Goal: Obtain resource: Obtain resource

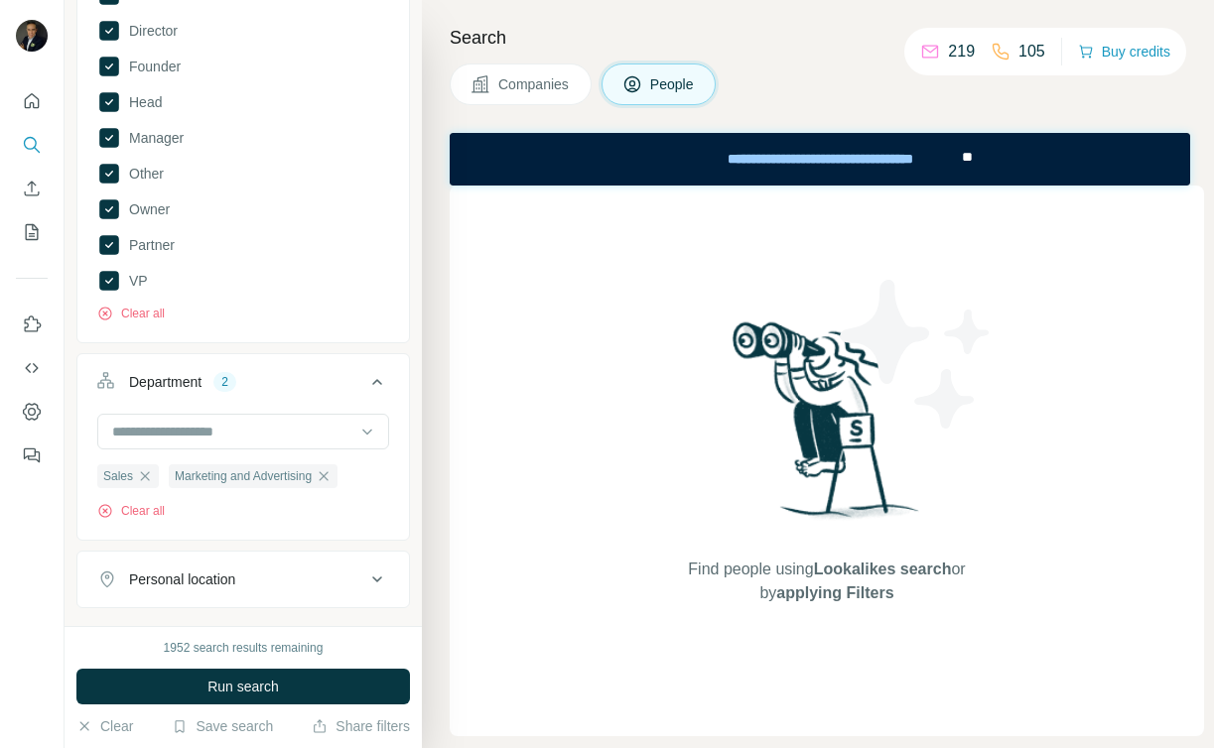
scroll to position [413, 0]
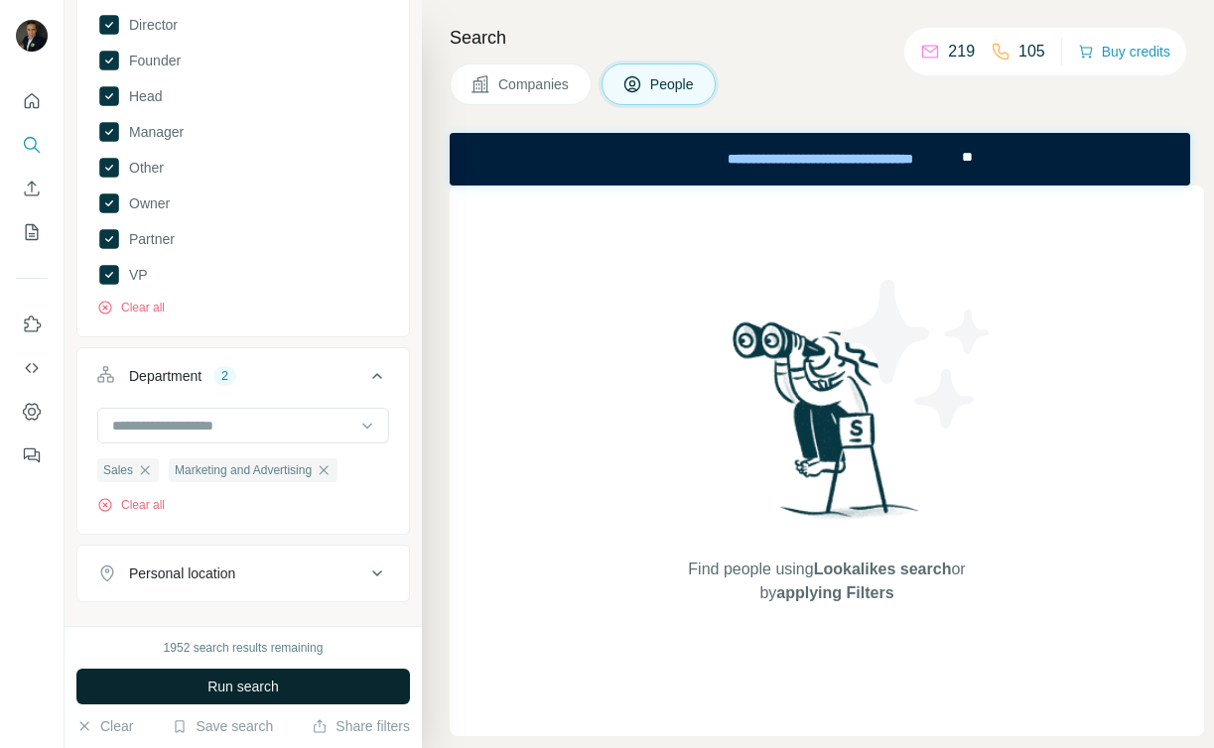
click at [235, 691] on span "Run search" at bounding box center [242, 687] width 71 height 20
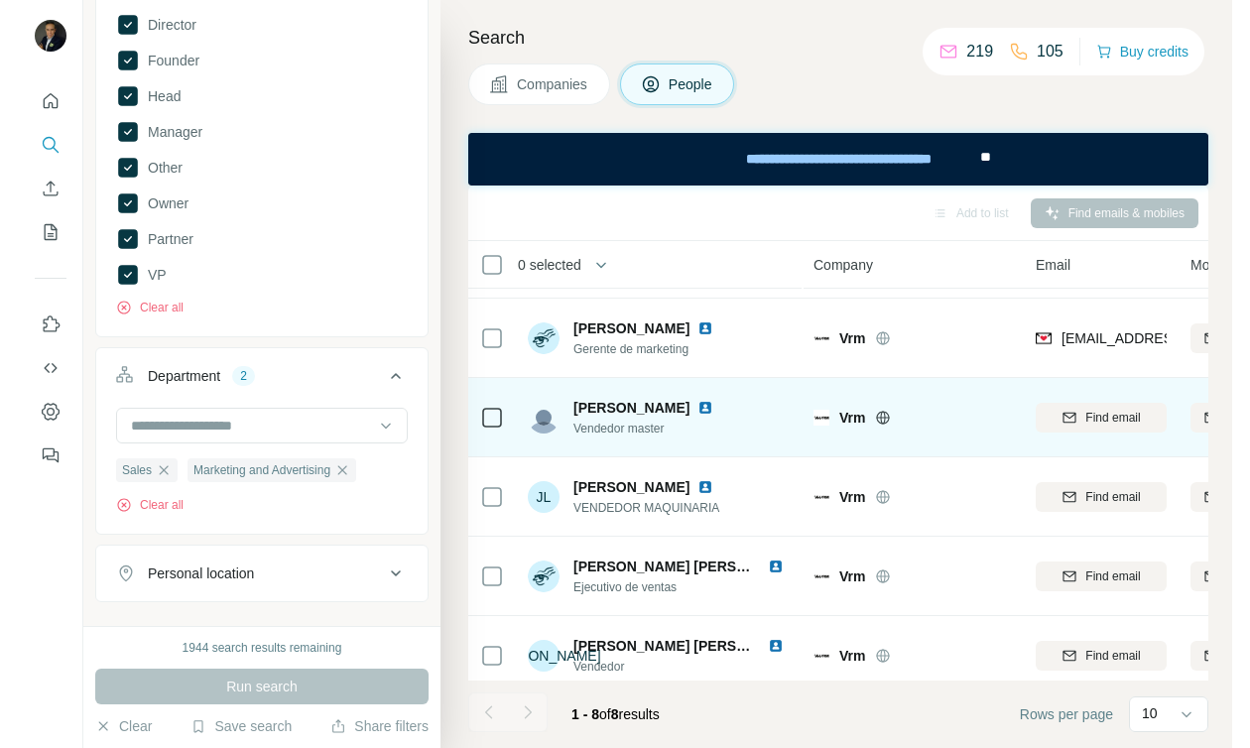
scroll to position [150, 0]
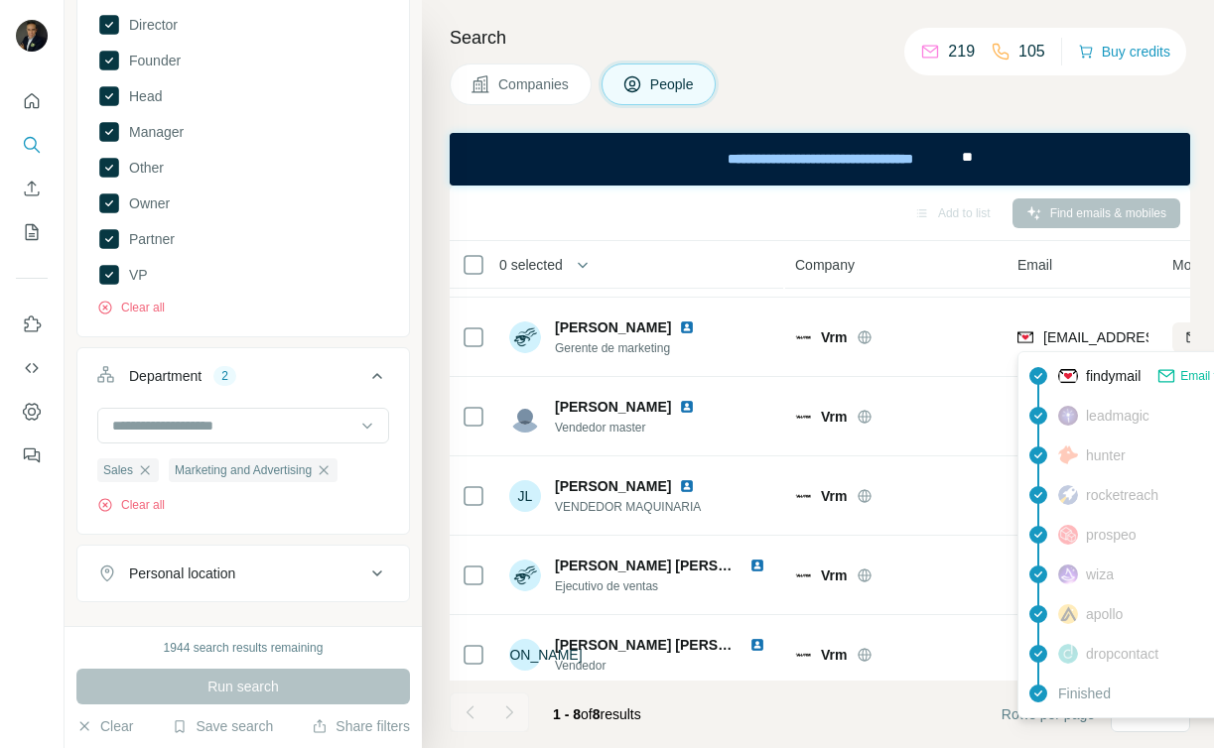
click at [1174, 374] on icon at bounding box center [1166, 373] width 16 height 7
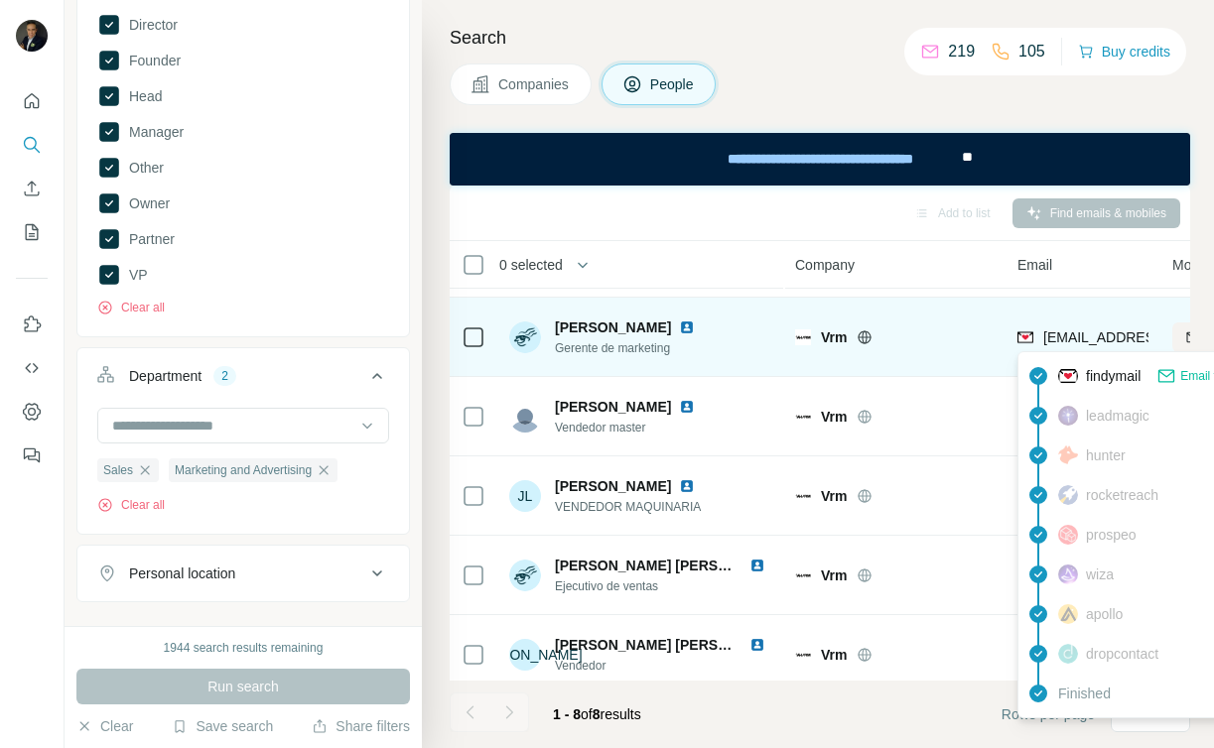
click at [1064, 335] on span "[EMAIL_ADDRESS][DOMAIN_NAME]" at bounding box center [1160, 337] width 235 height 16
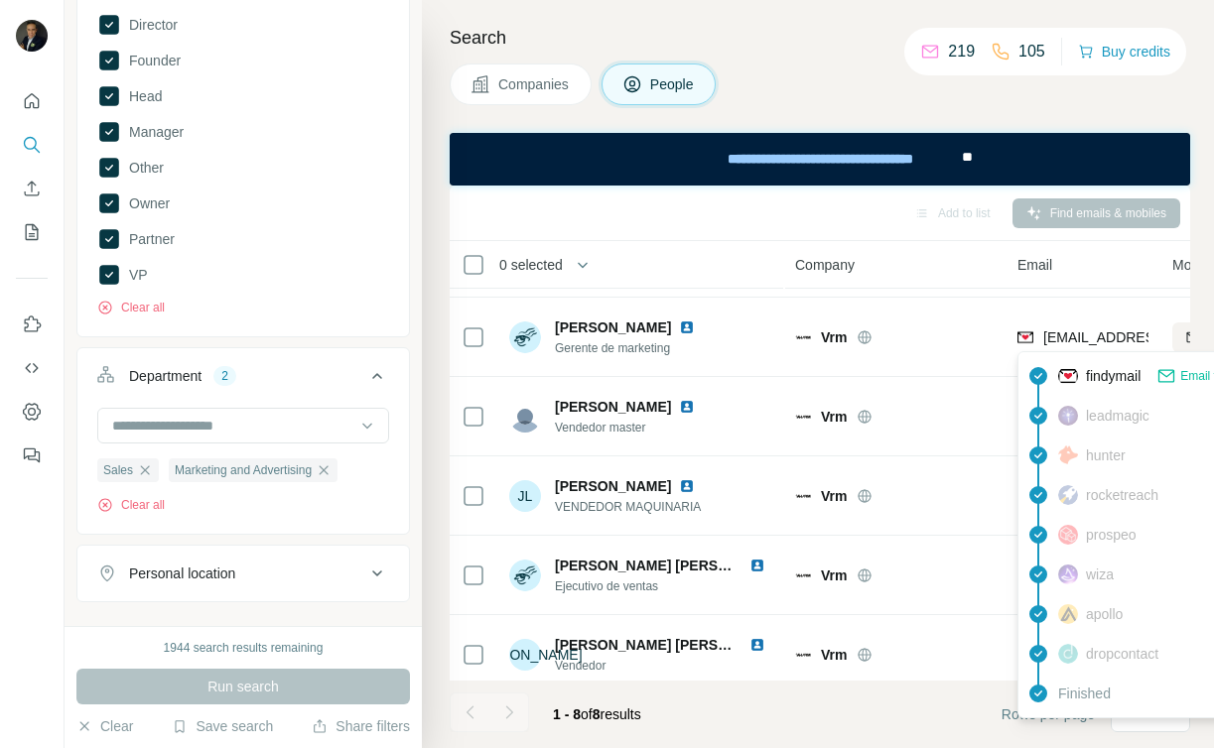
click at [1077, 376] on img at bounding box center [1068, 376] width 20 height 20
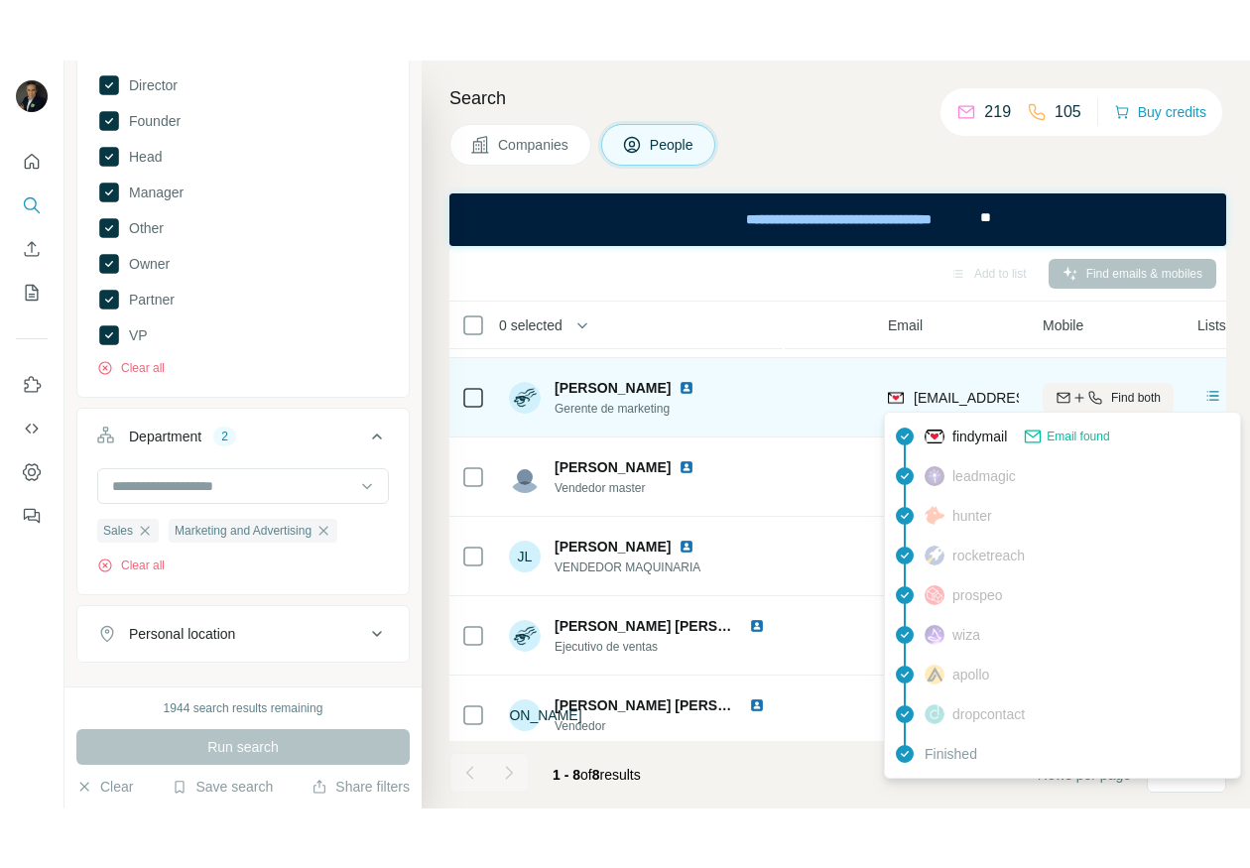
scroll to position [150, 139]
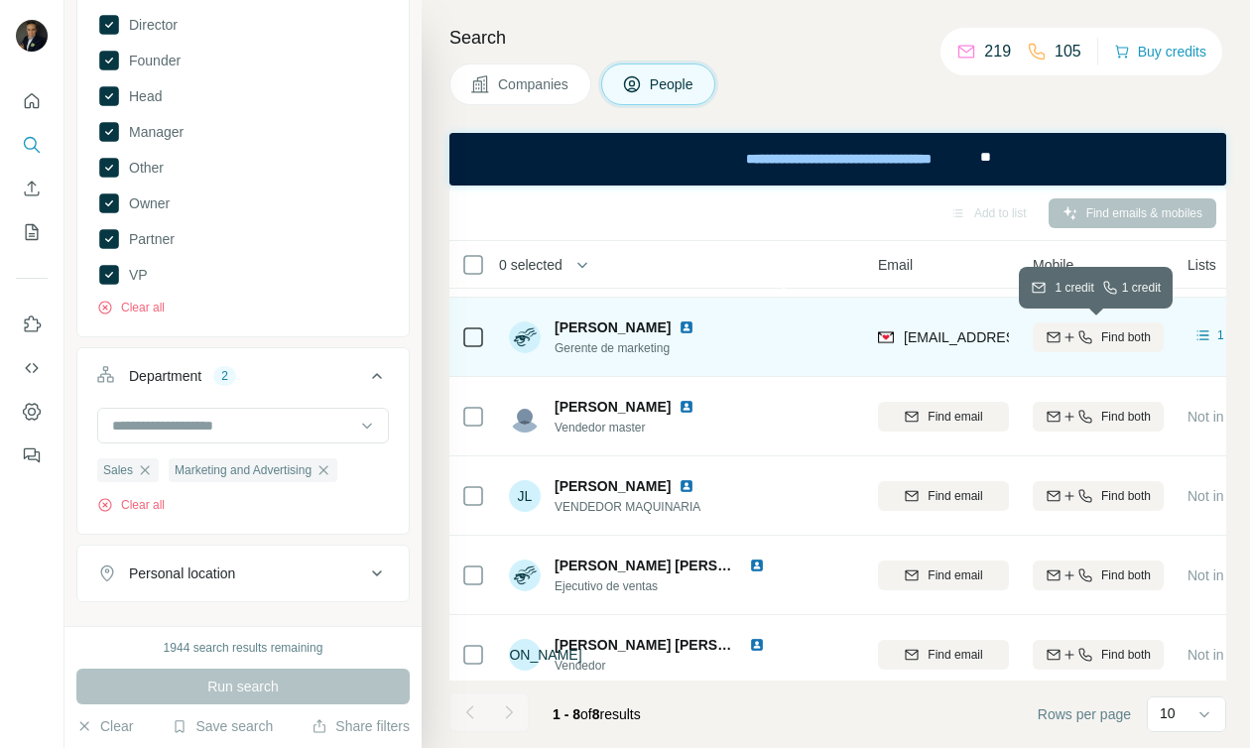
click at [1083, 334] on icon "button" at bounding box center [1086, 337] width 16 height 16
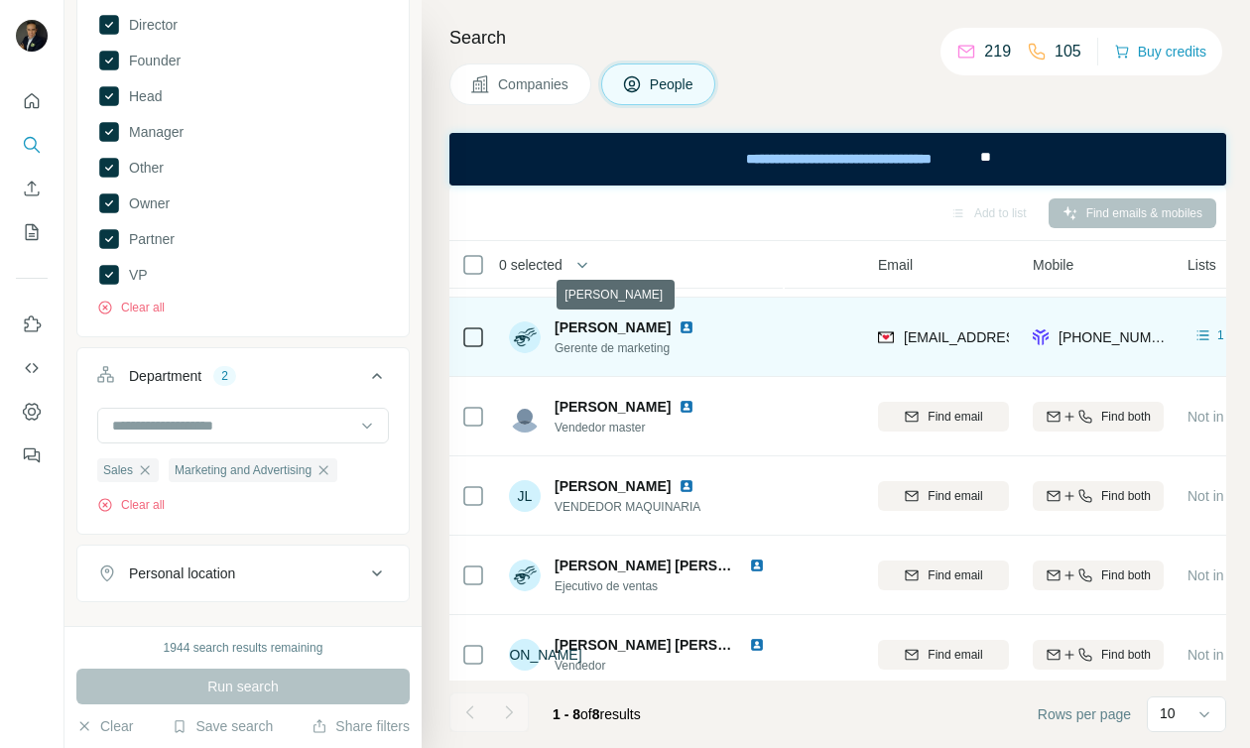
drag, startPoint x: 556, startPoint y: 328, endPoint x: 709, endPoint y: 326, distance: 153.8
click at [703, 326] on div "[PERSON_NAME]" at bounding box center [629, 328] width 148 height 20
copy span "[PERSON_NAME]"
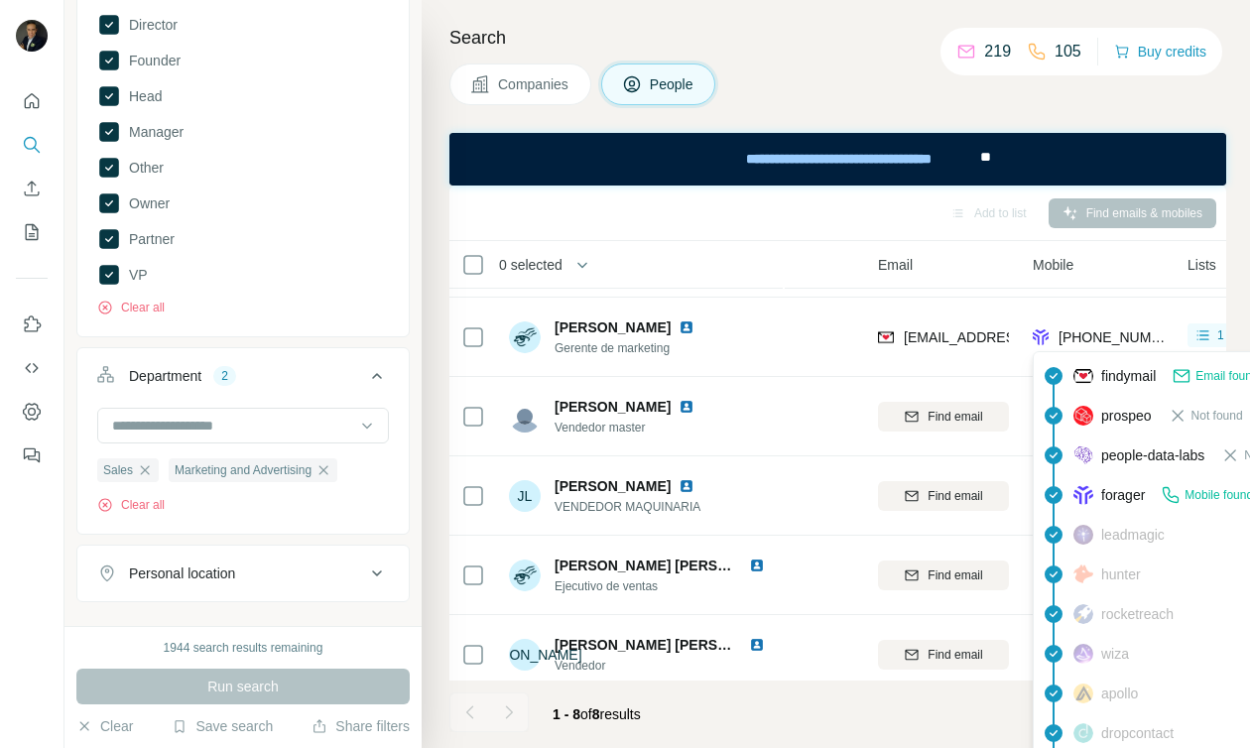
click at [1129, 334] on span "[PHONE_NUMBER]" at bounding box center [1121, 337] width 125 height 16
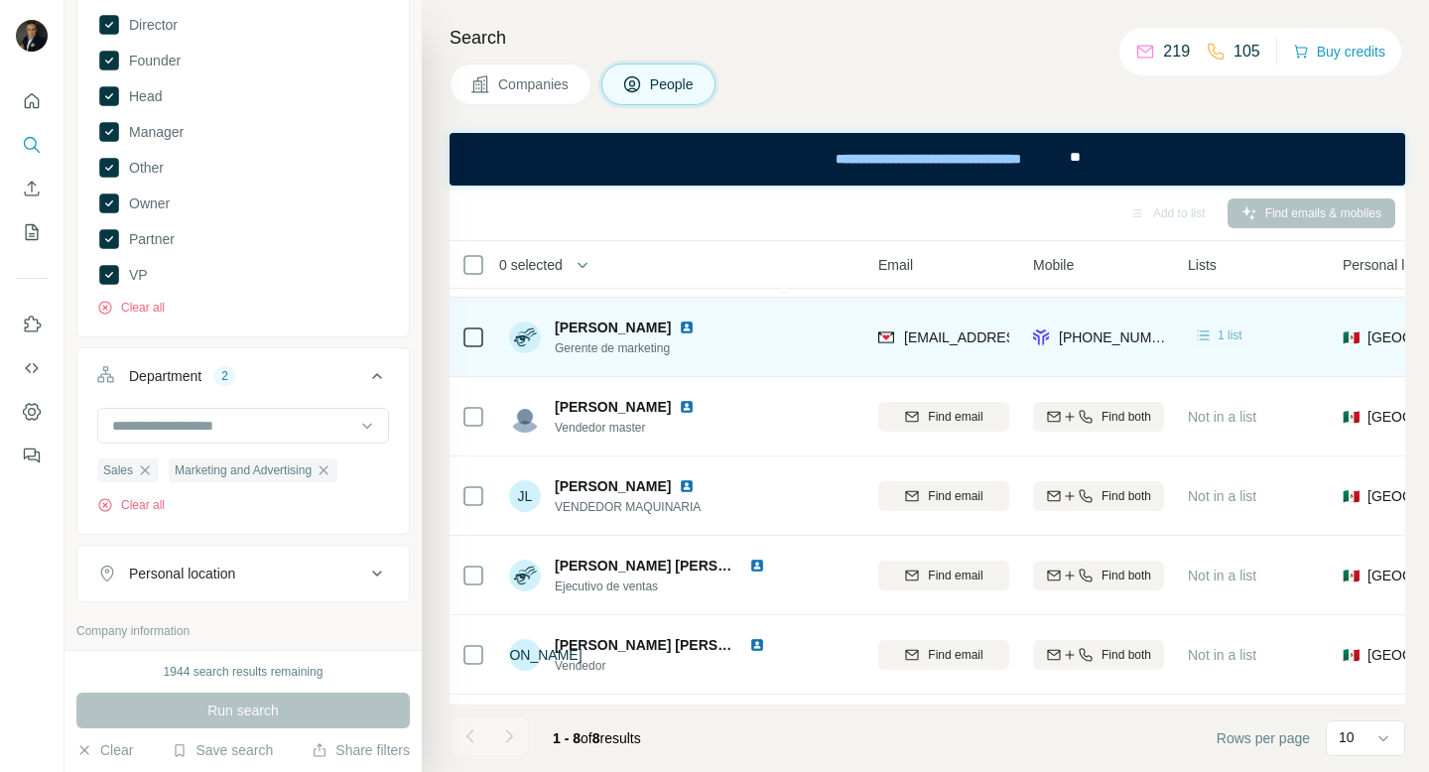
click at [1204, 336] on icon at bounding box center [1204, 335] width 20 height 20
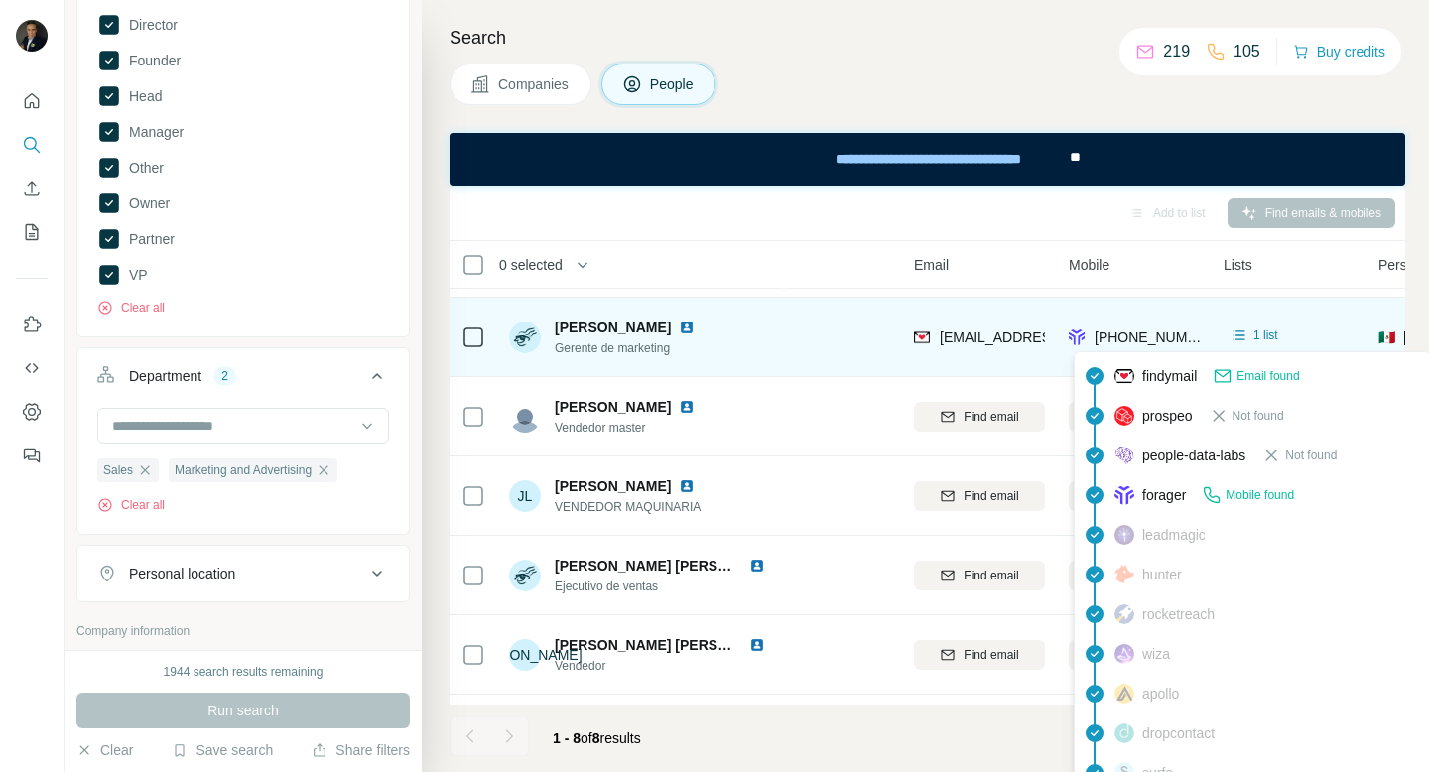
scroll to position [150, 102]
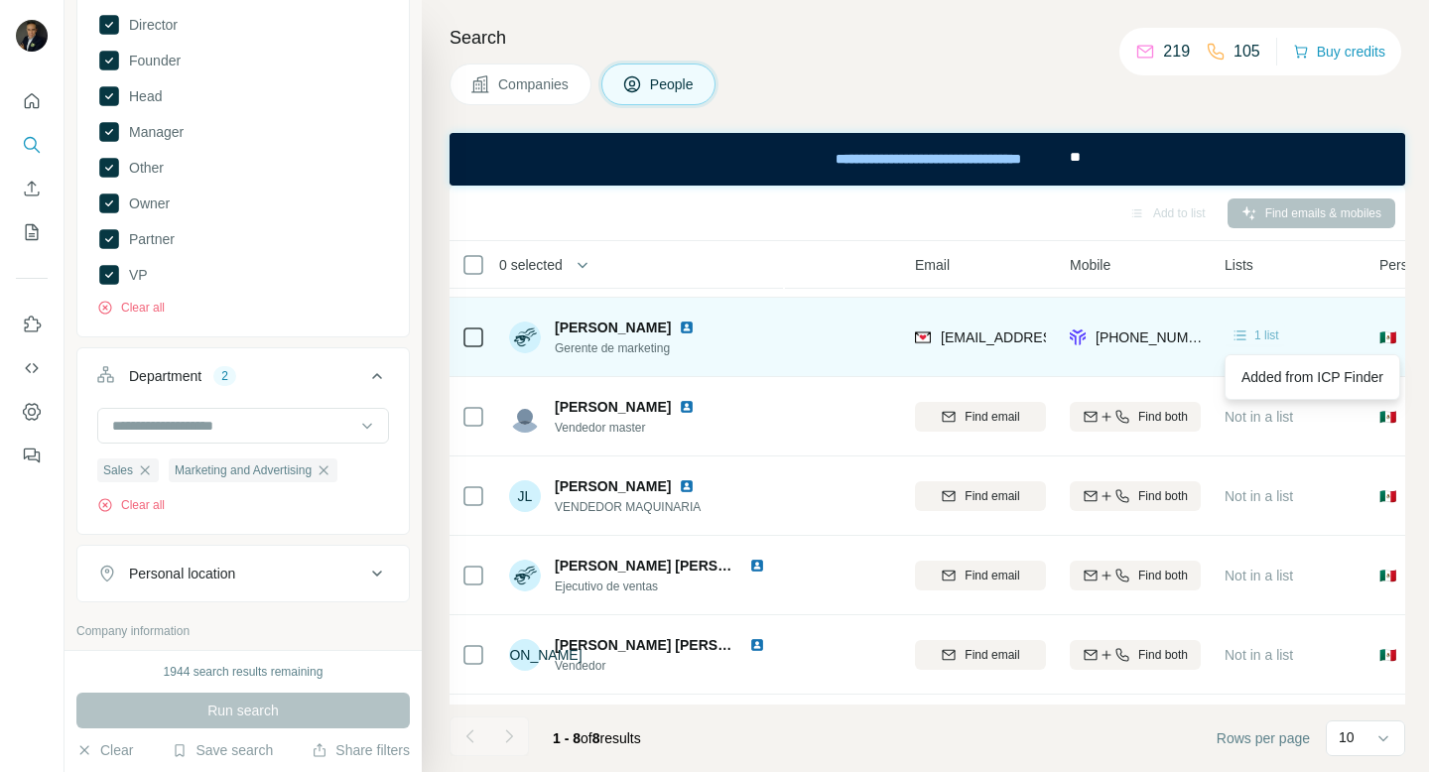
click at [1213, 334] on span "1 list" at bounding box center [1266, 335] width 25 height 18
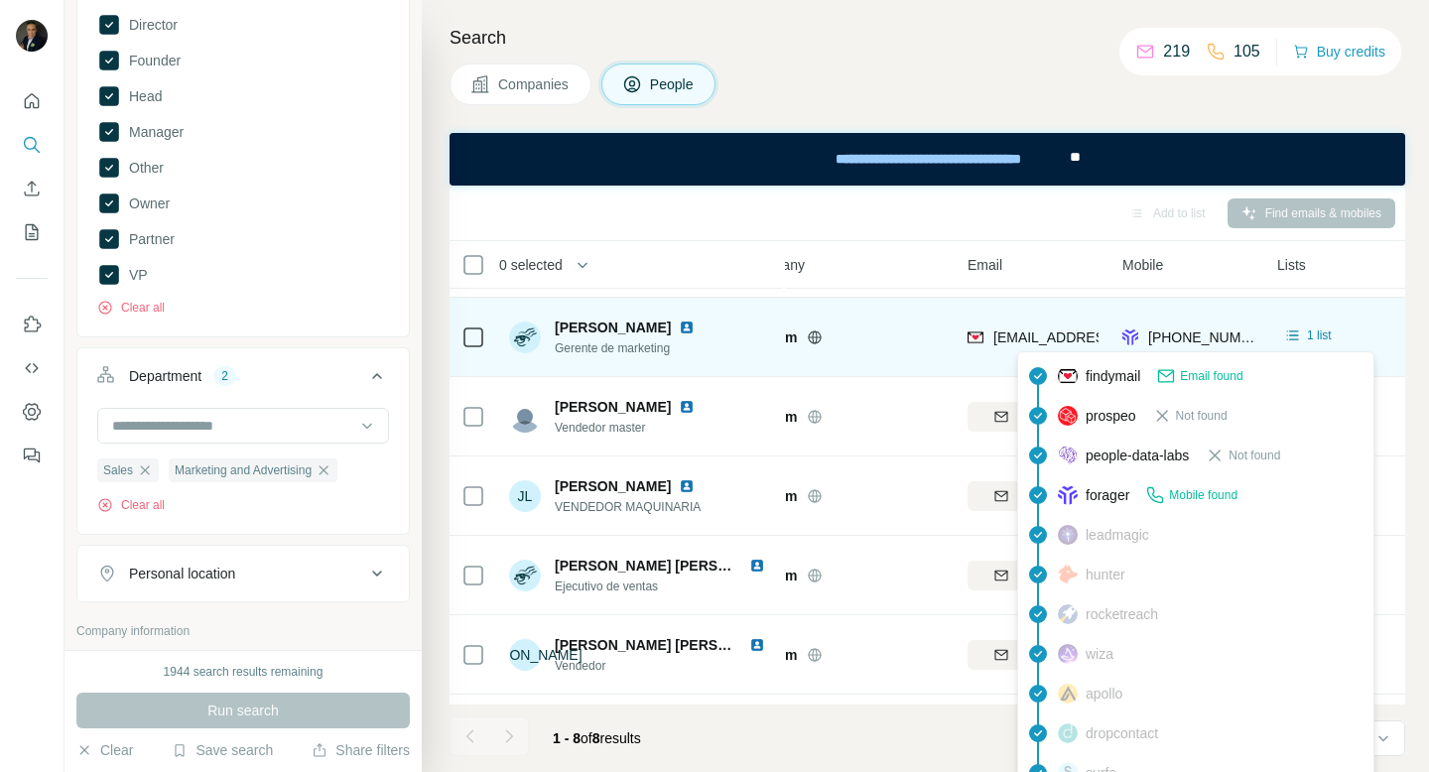
scroll to position [150, 0]
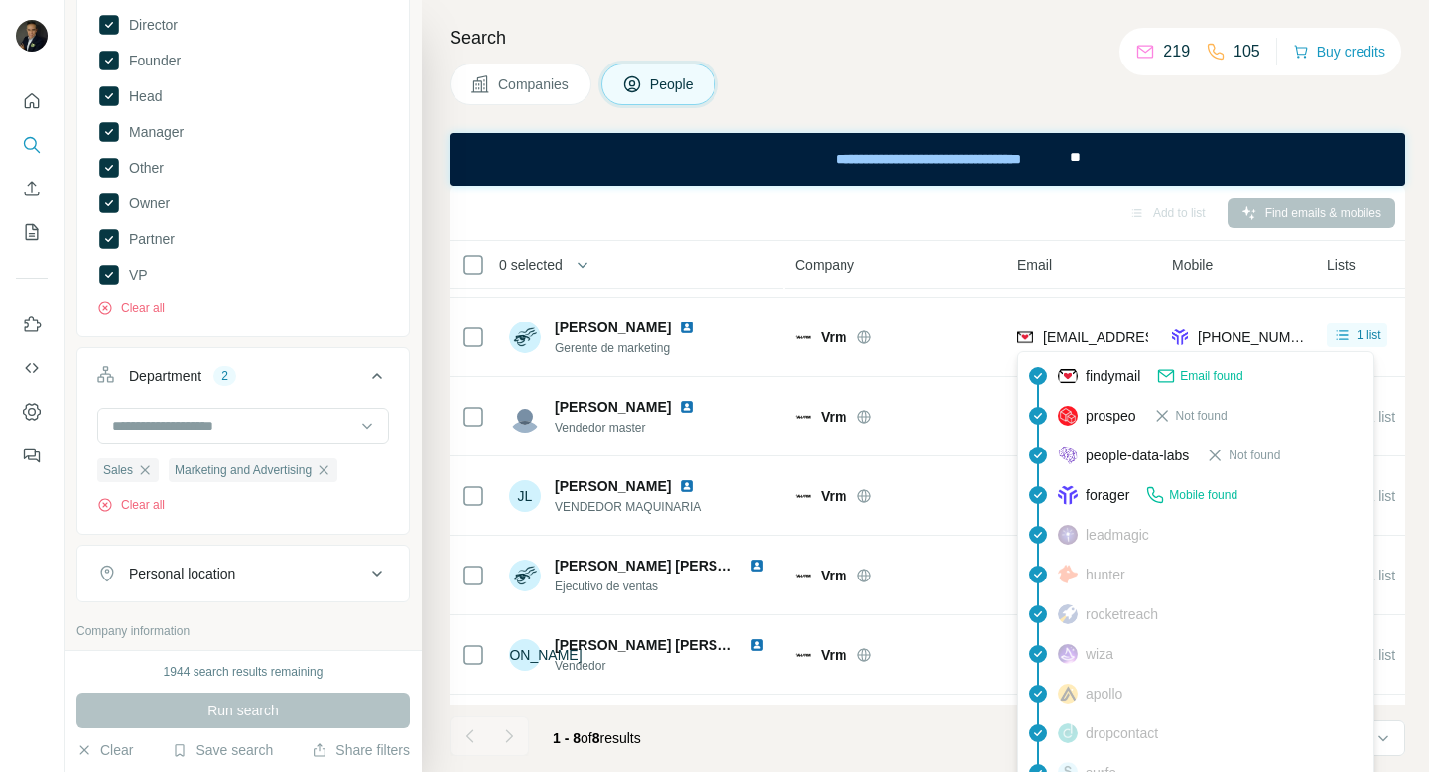
click at [1213, 495] on span "Mobile found" at bounding box center [1203, 495] width 68 height 18
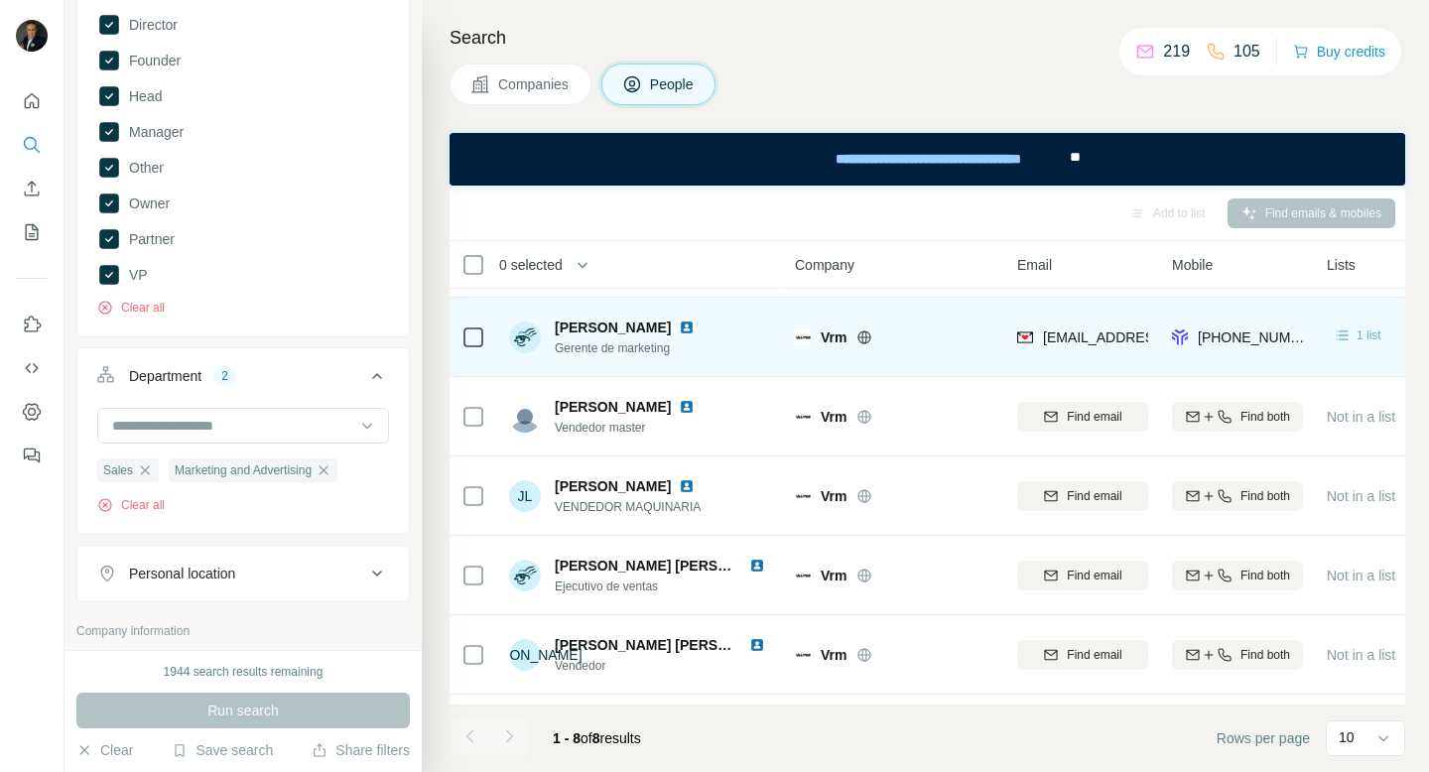
click at [1213, 333] on icon at bounding box center [1343, 335] width 20 height 20
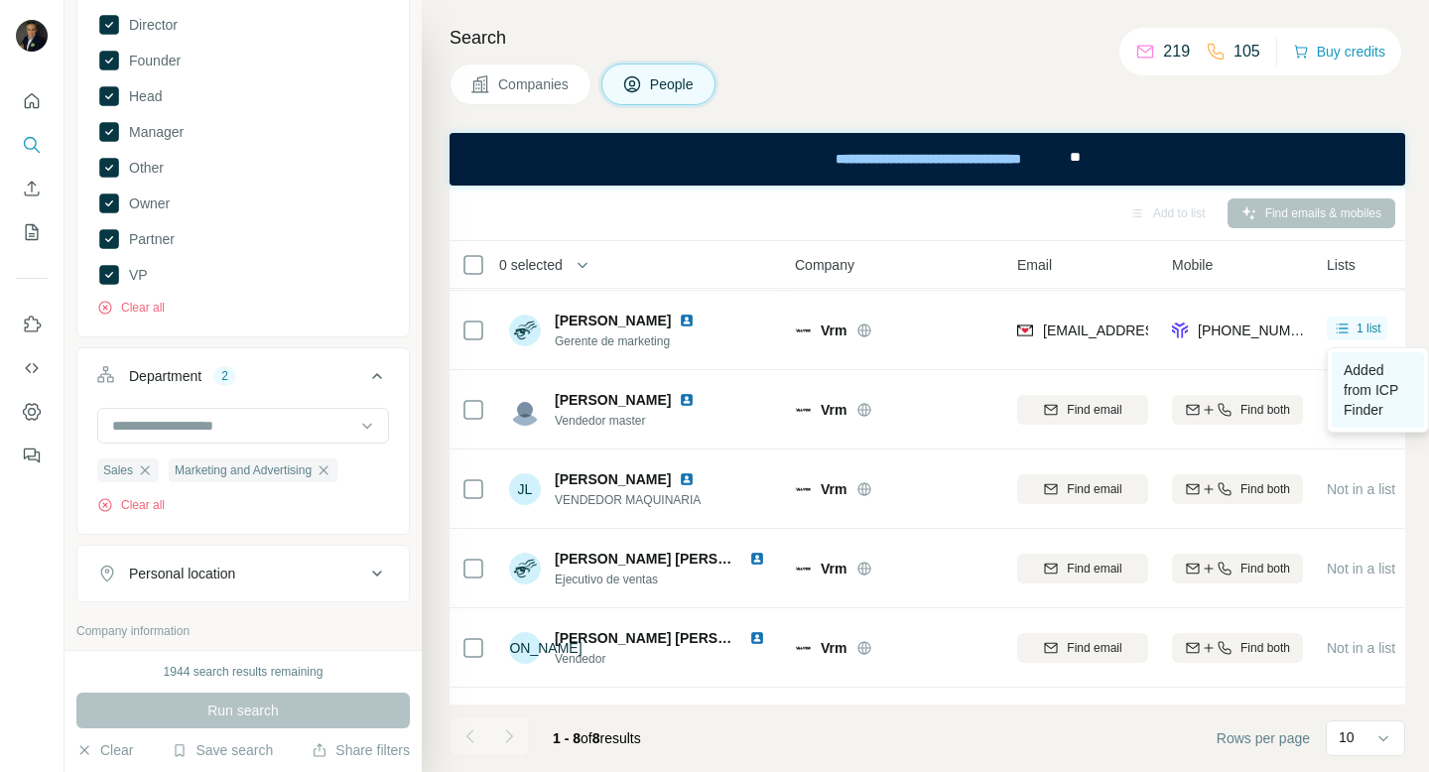
scroll to position [158, 0]
click at [1213, 391] on span "Added from ICP Finder" at bounding box center [1371, 389] width 55 height 56
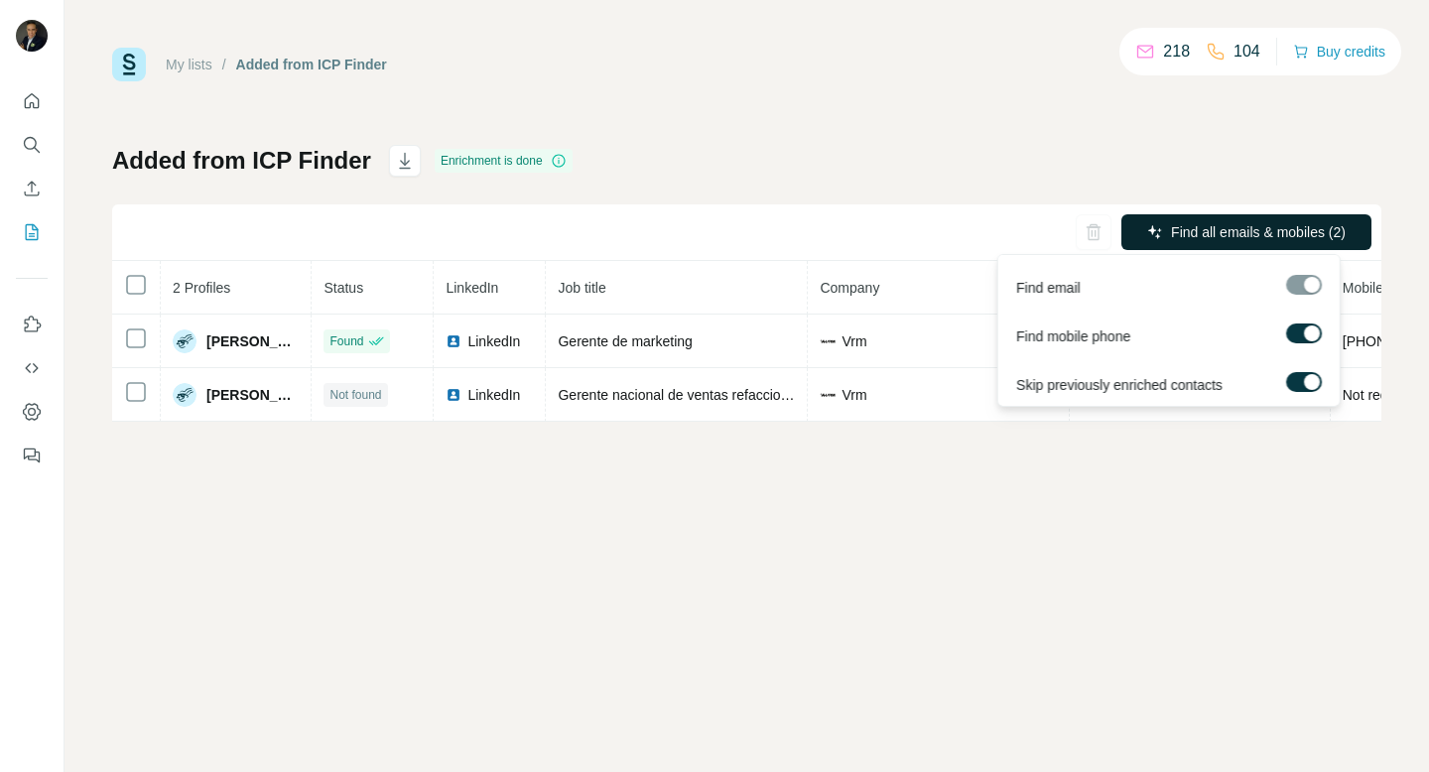
click at [1221, 237] on span "Find all emails & mobiles (2)" at bounding box center [1258, 232] width 175 height 20
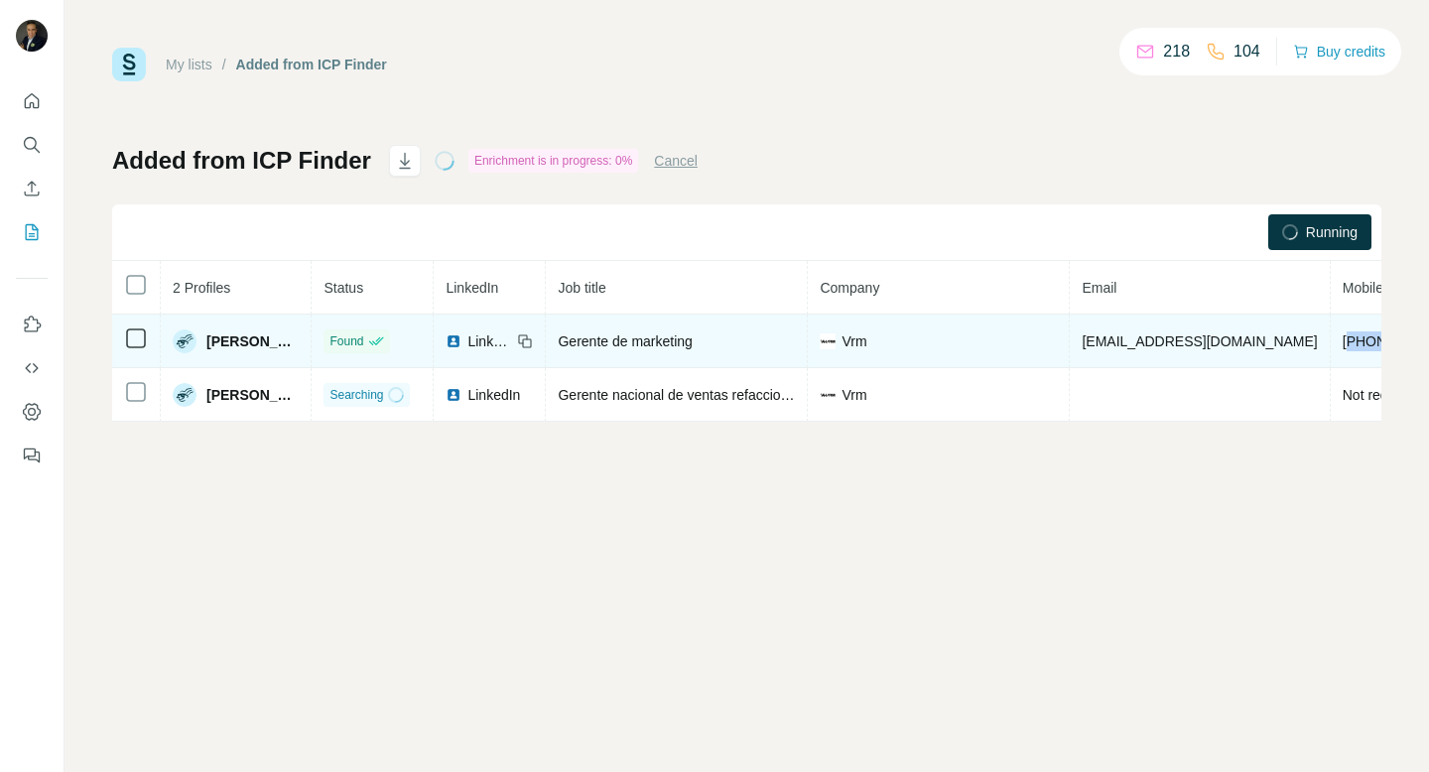
drag, startPoint x: 1303, startPoint y: 343, endPoint x: 1268, endPoint y: 342, distance: 34.7
click at [1343, 342] on span "[PHONE_NUMBER]" at bounding box center [1405, 341] width 125 height 16
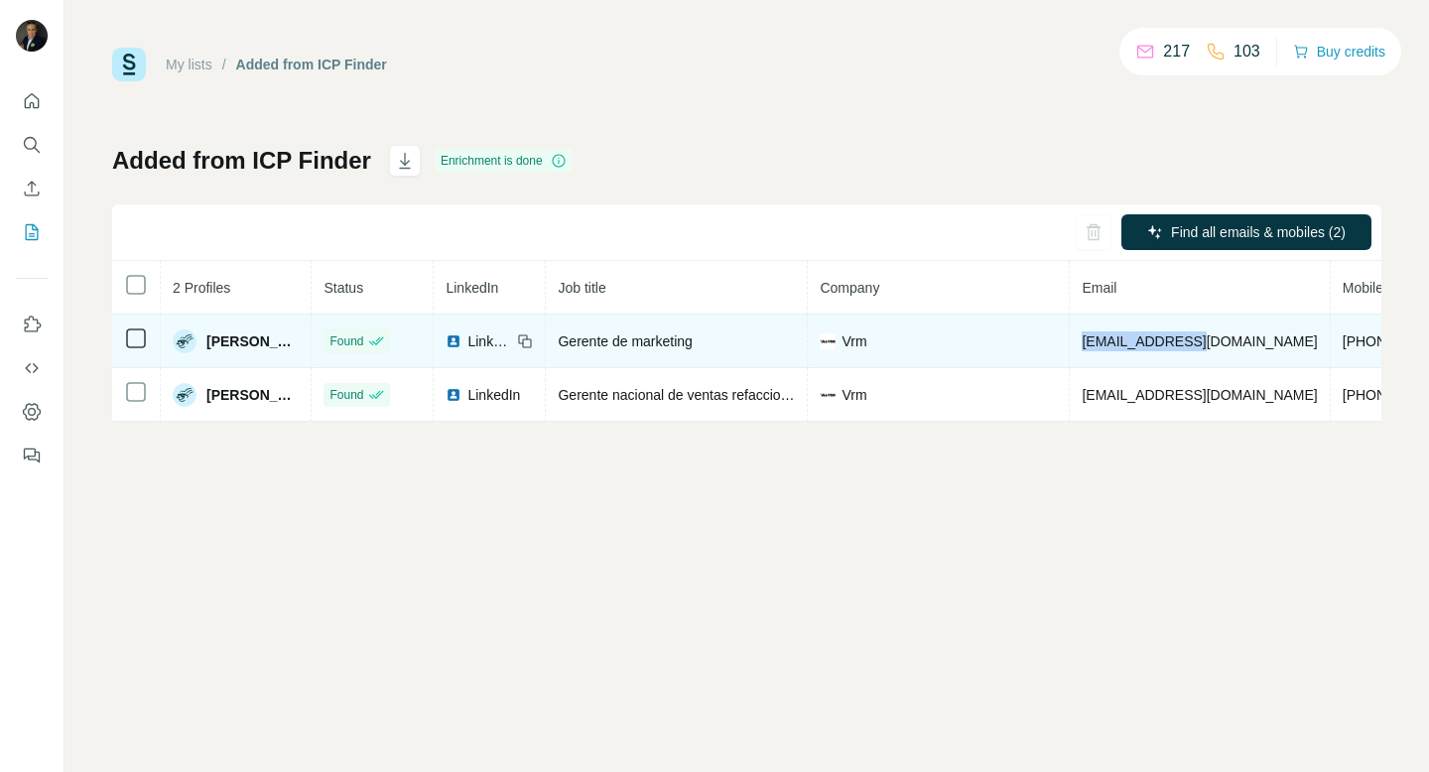
drag, startPoint x: 1233, startPoint y: 340, endPoint x: 1115, endPoint y: 342, distance: 118.1
click at [1115, 342] on td "[EMAIL_ADDRESS][DOMAIN_NAME]" at bounding box center [1200, 342] width 260 height 54
copy span "[EMAIL_ADDRESS][DOMAIN_NAME]"
